Goal: Task Accomplishment & Management: Use online tool/utility

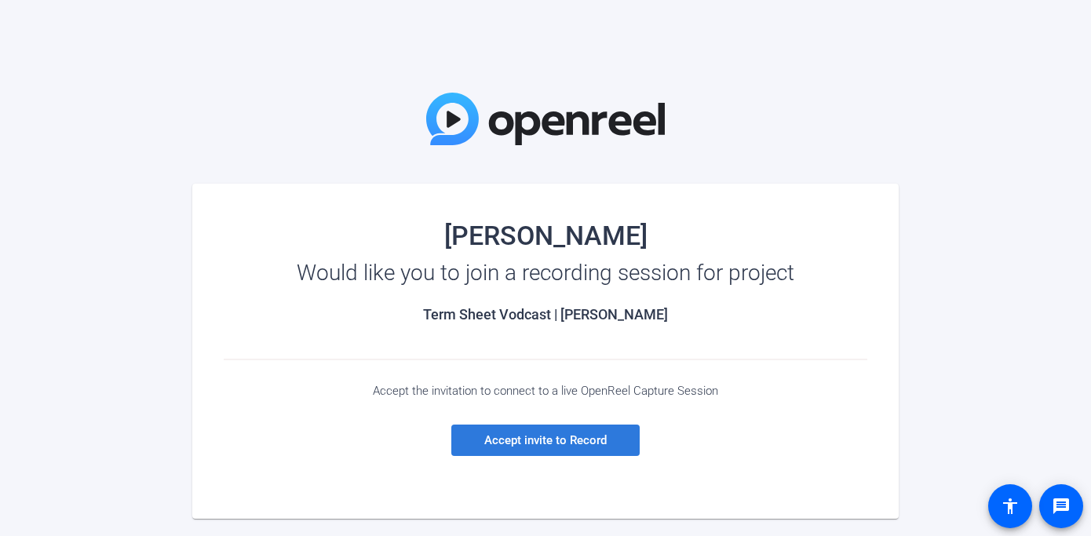
click at [539, 444] on span "Accept invite to Record" at bounding box center [545, 440] width 122 height 14
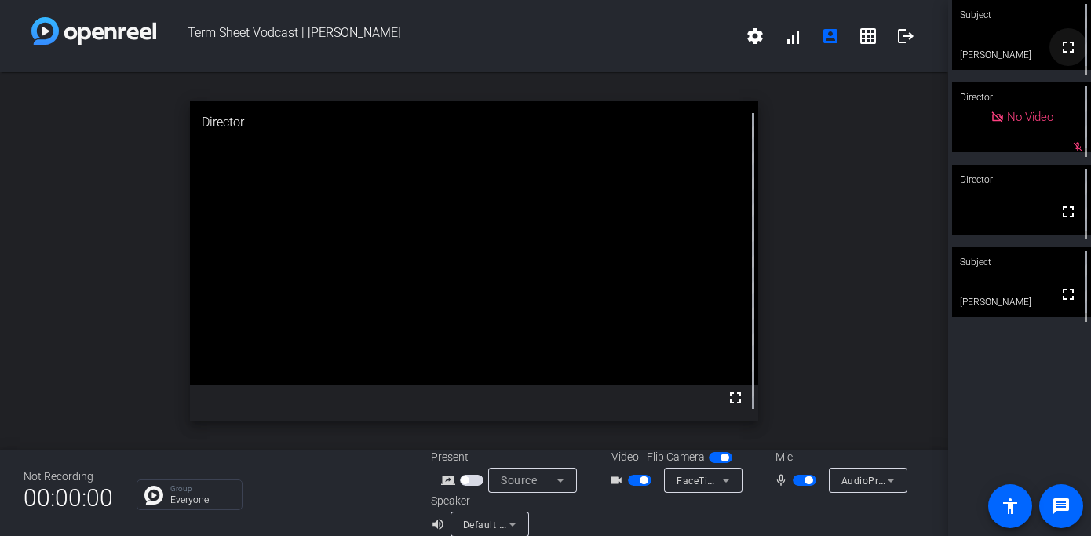
click at [1067, 56] on mat-icon "fullscreen" at bounding box center [1067, 47] width 19 height 19
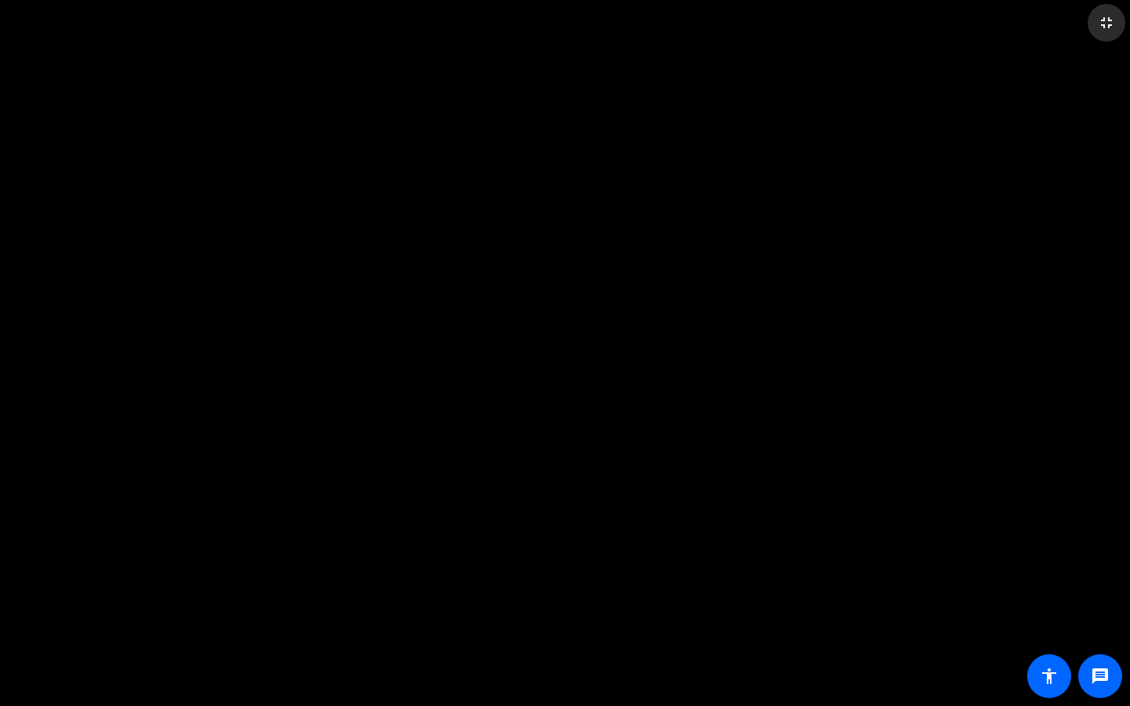
click at [1090, 31] on mat-icon "fullscreen_exit" at bounding box center [1106, 22] width 19 height 19
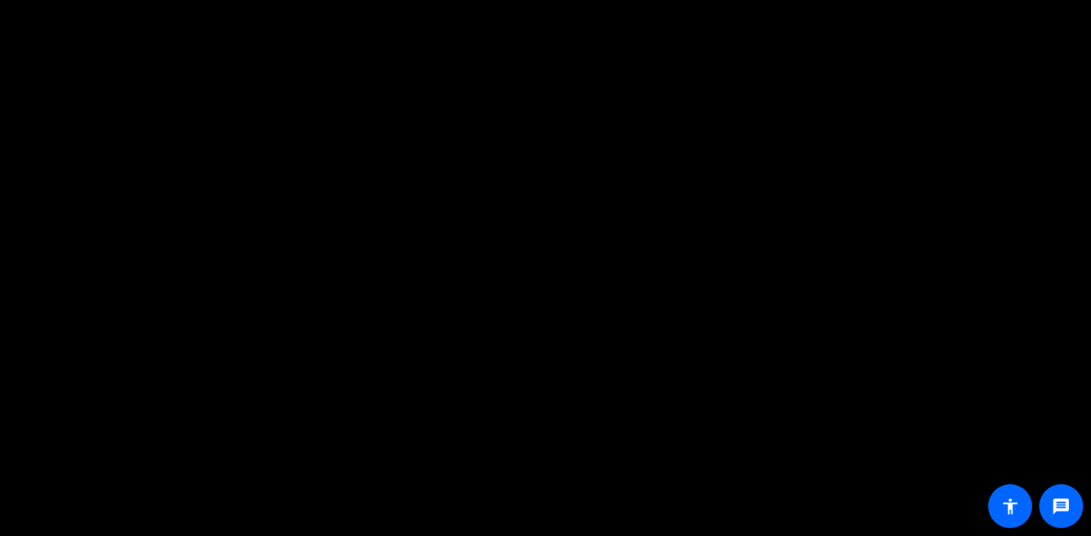
scroll to position [18, 0]
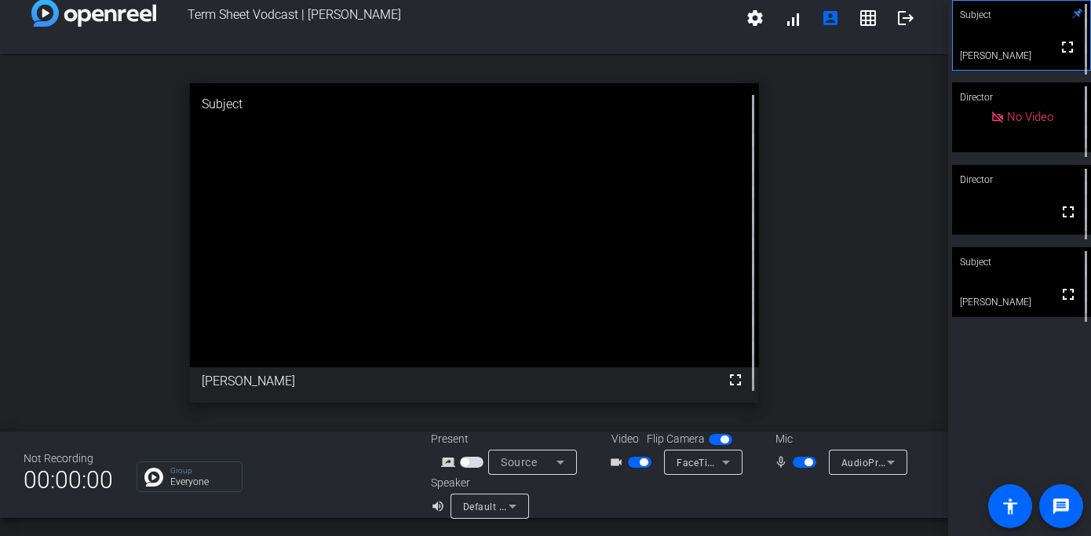
click at [504, 503] on icon at bounding box center [512, 506] width 19 height 19
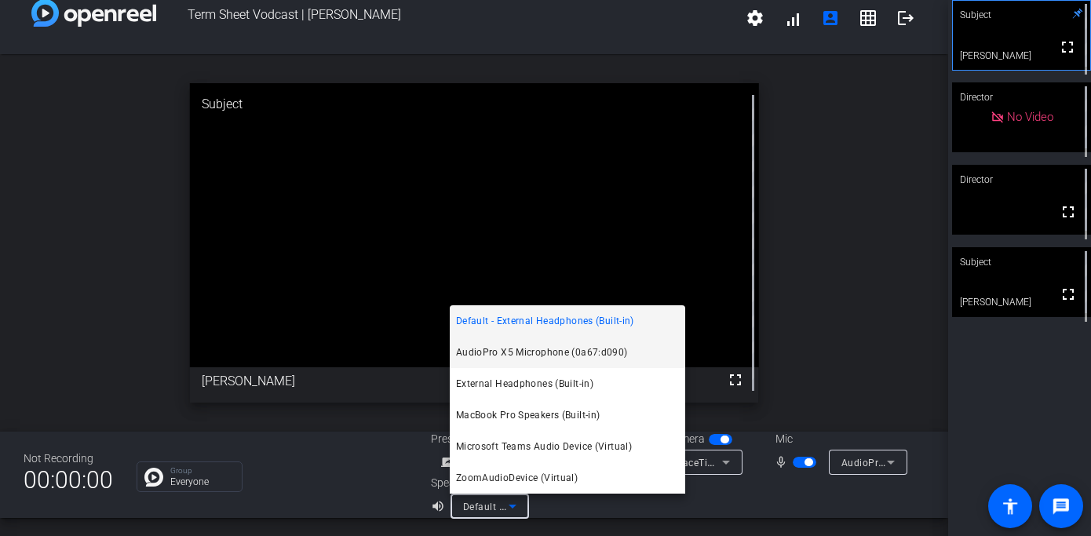
click at [548, 353] on span "AudioPro X5 Microphone (0a67:d090)" at bounding box center [542, 352] width 172 height 19
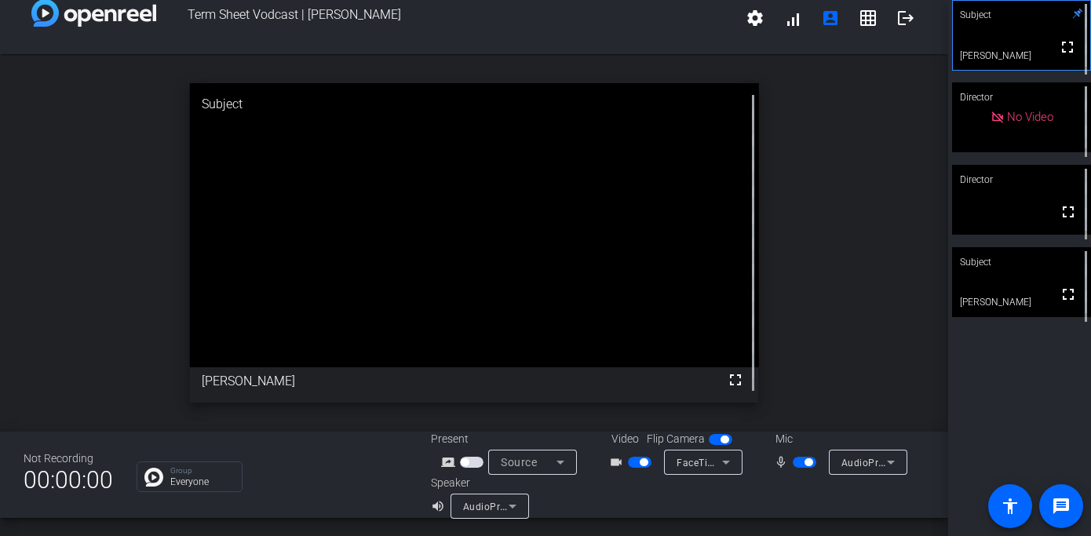
click at [645, 463] on span "button" at bounding box center [643, 462] width 8 height 8
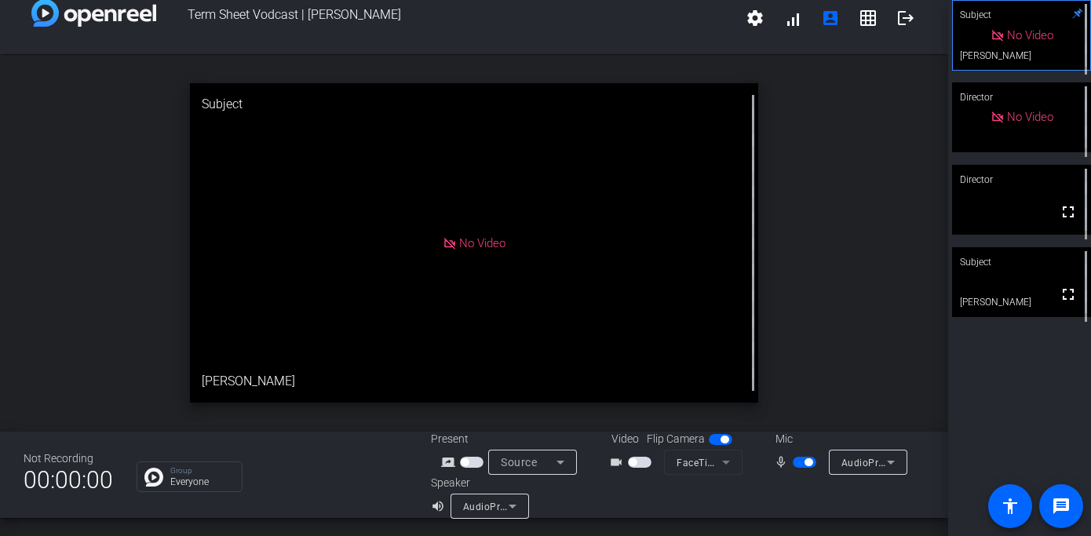
click at [806, 452] on div "mic_none AudioPro X5 Microphone (0a67:d090)" at bounding box center [837, 462] width 157 height 25
click at [805, 467] on span "button" at bounding box center [804, 462] width 24 height 11
click at [474, 497] on mat-select "AudioPro X5 Microphone (0a67:d090)" at bounding box center [489, 507] width 53 height 20
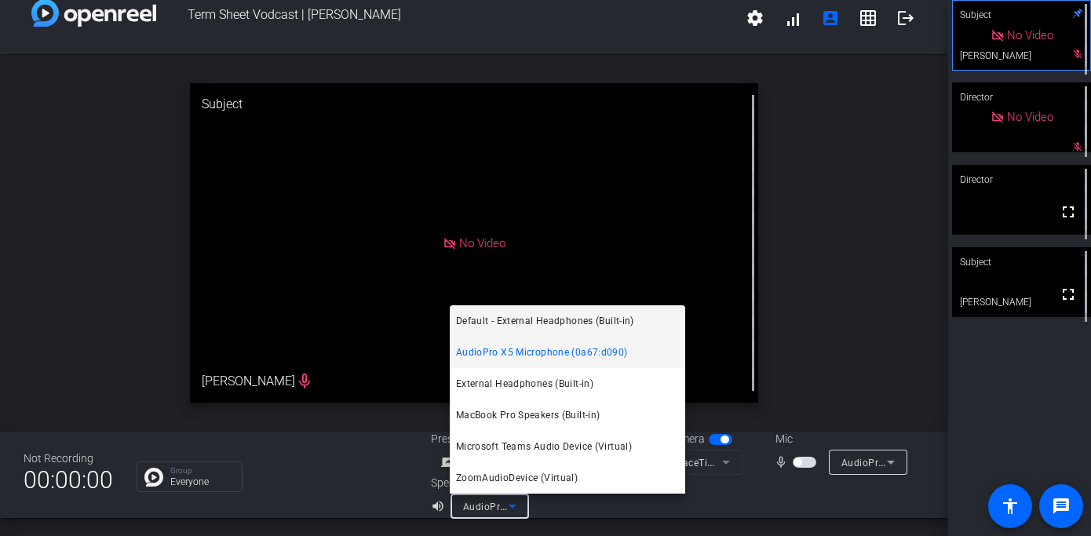
click at [545, 324] on span "Default - External Headphones (Built-in)" at bounding box center [545, 320] width 178 height 19
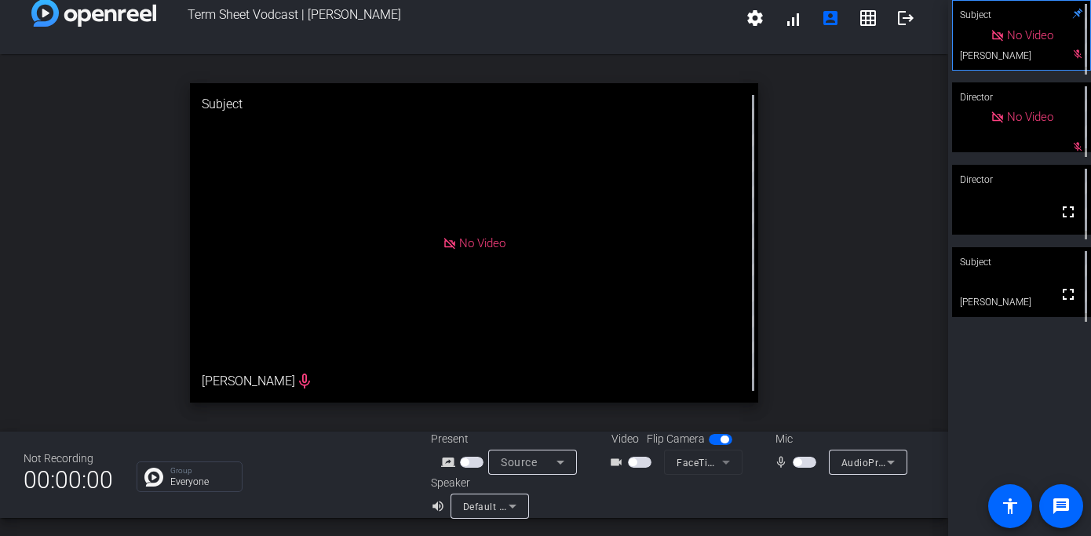
click at [642, 461] on span "button" at bounding box center [640, 462] width 24 height 11
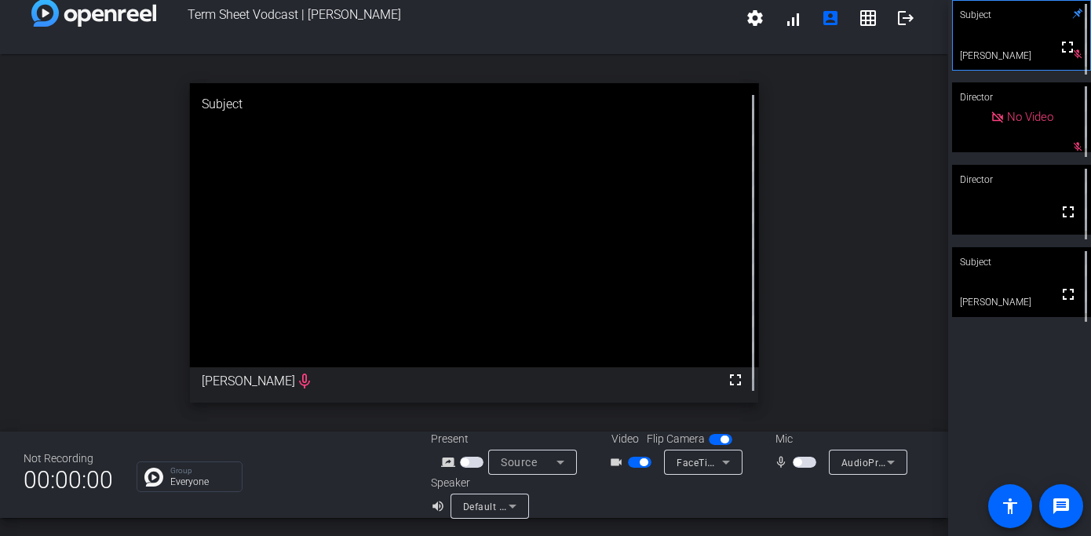
click at [796, 457] on span "button" at bounding box center [804, 462] width 24 height 11
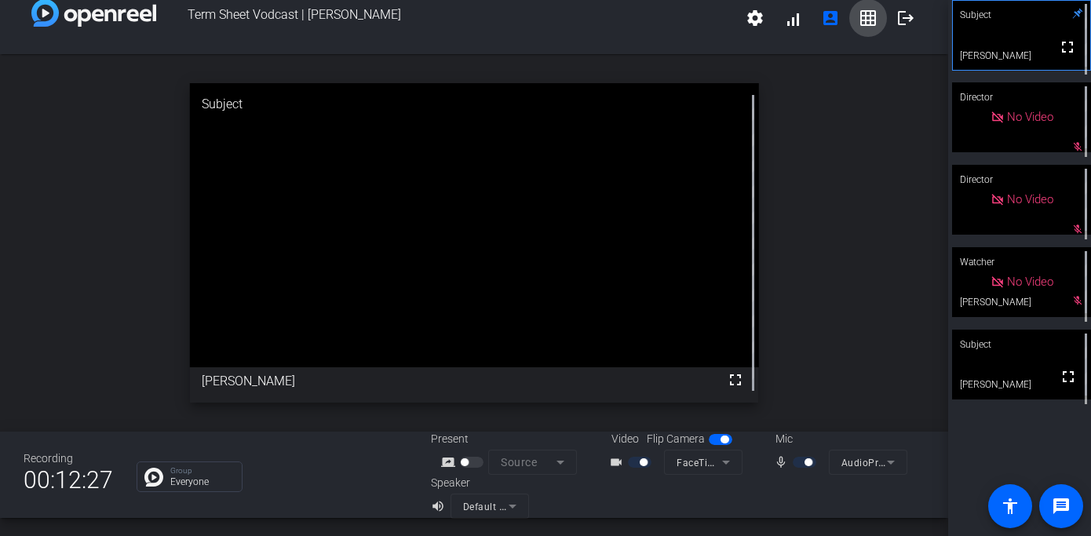
click at [880, 24] on span at bounding box center [868, 18] width 38 height 38
